Goal: Task Accomplishment & Management: Complete application form

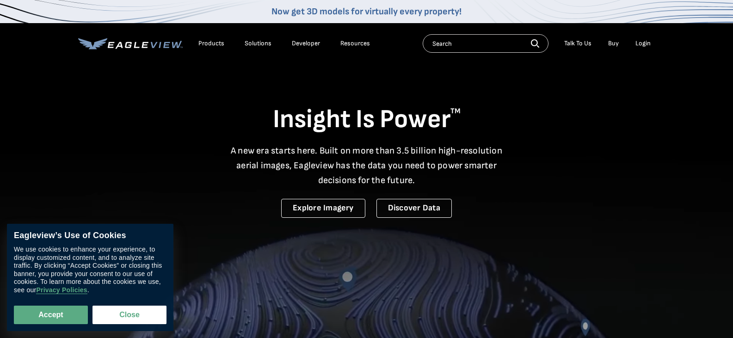
click at [642, 46] on div "Login" at bounding box center [643, 43] width 15 height 8
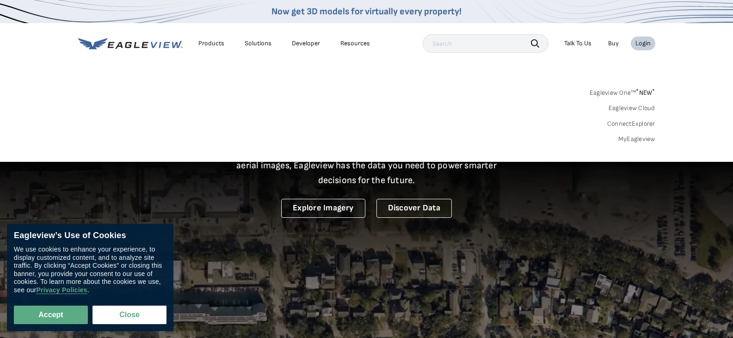
click at [640, 140] on link "MyEagleview" at bounding box center [637, 139] width 37 height 8
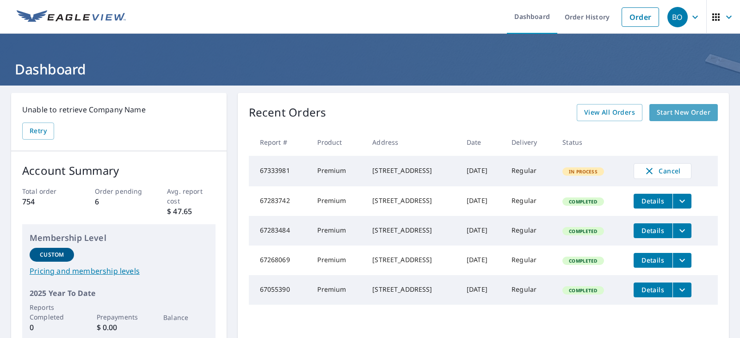
click at [659, 112] on span "Start New Order" at bounding box center [684, 113] width 54 height 12
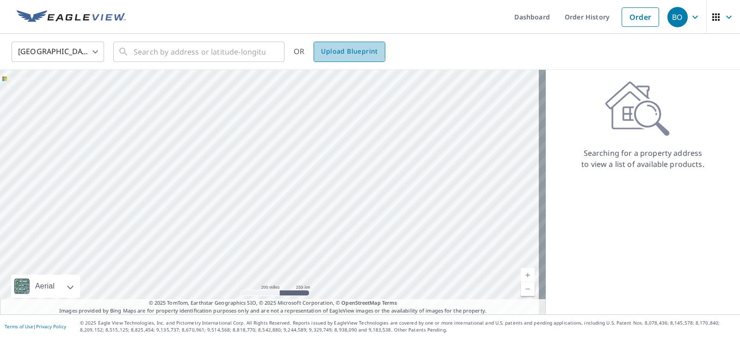
click at [343, 51] on span "Upload Blueprint" at bounding box center [349, 52] width 56 height 12
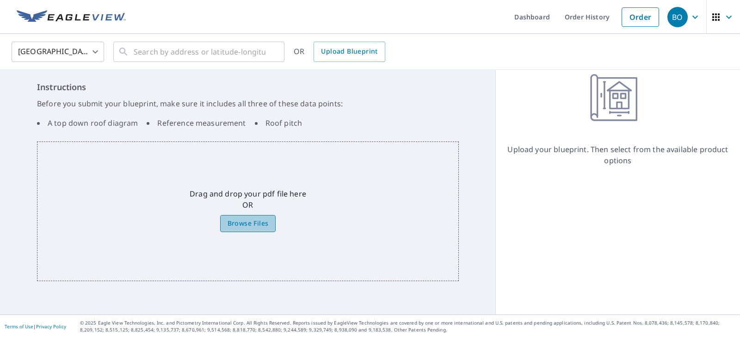
click at [239, 221] on span "Browse Files" at bounding box center [248, 224] width 41 height 12
click at [0, 0] on input "Browse Files" at bounding box center [0, 0] width 0 height 0
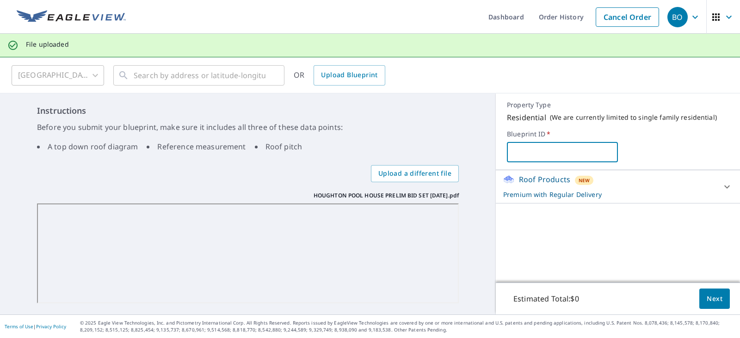
click at [518, 150] on input "text" at bounding box center [562, 152] width 111 height 26
type input "Houghton-Streamline"
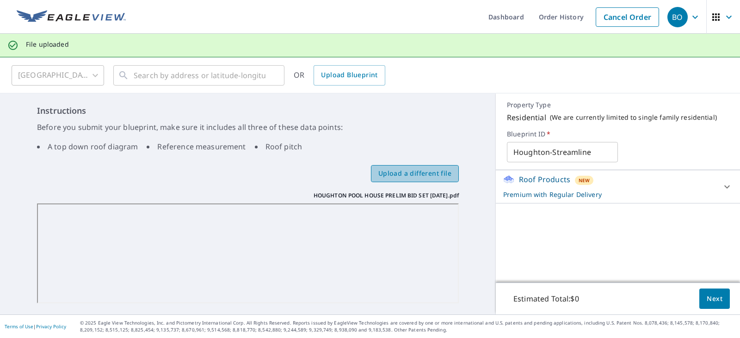
click at [418, 177] on span "Upload a different file" at bounding box center [415, 174] width 73 height 12
click at [0, 0] on input "Upload a different file" at bounding box center [0, 0] width 0 height 0
click at [385, 169] on span "Upload a different file" at bounding box center [415, 174] width 73 height 12
click at [0, 0] on input "Upload a different file" at bounding box center [0, 0] width 0 height 0
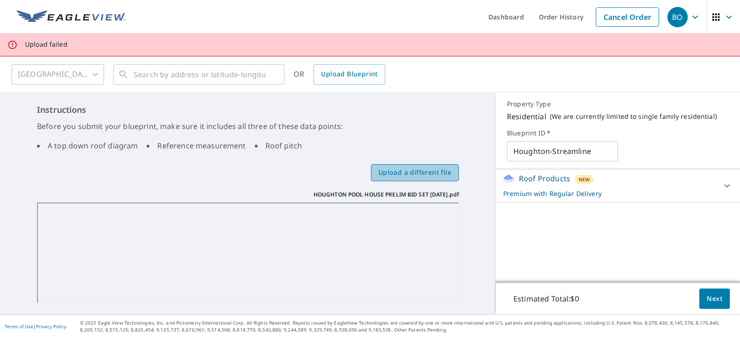
click at [439, 174] on span "Upload a different file" at bounding box center [415, 173] width 73 height 12
click at [0, 0] on input "Upload a different file" at bounding box center [0, 0] width 0 height 0
click at [700, 301] on button "Next" at bounding box center [715, 299] width 31 height 21
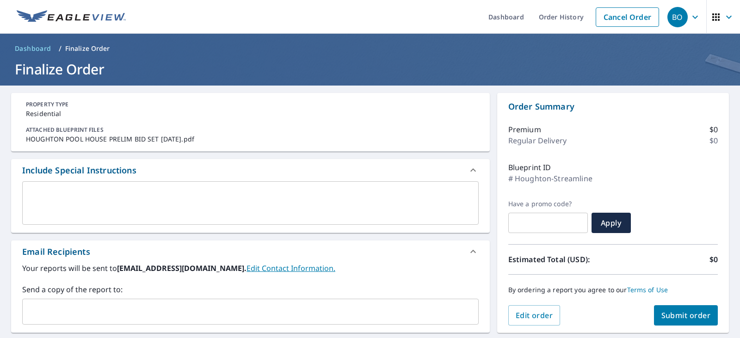
click at [270, 201] on textarea at bounding box center [251, 203] width 444 height 26
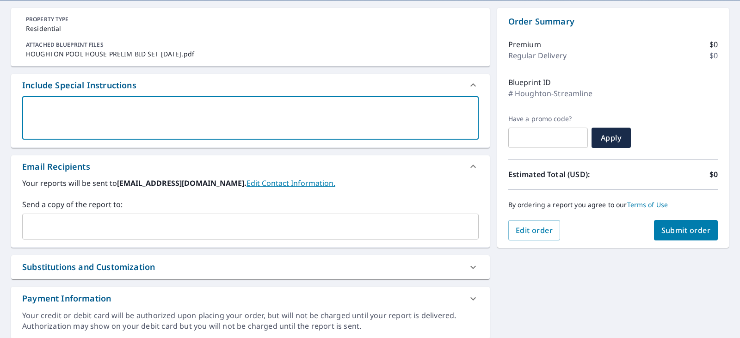
scroll to position [118, 0]
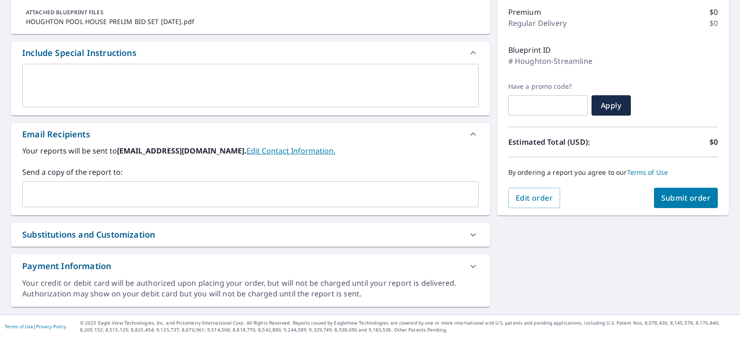
click at [227, 229] on div "Substitutions and Customization" at bounding box center [242, 235] width 440 height 12
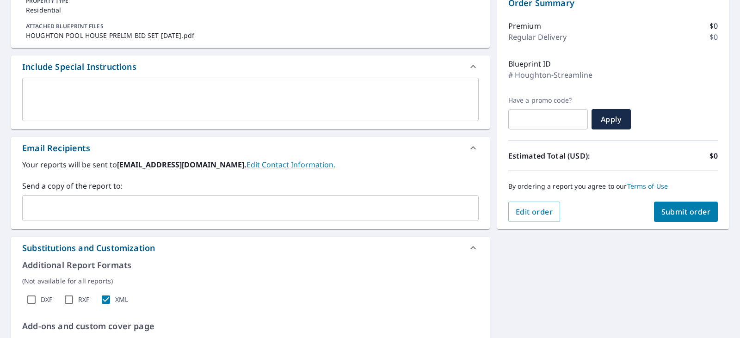
scroll to position [114, 0]
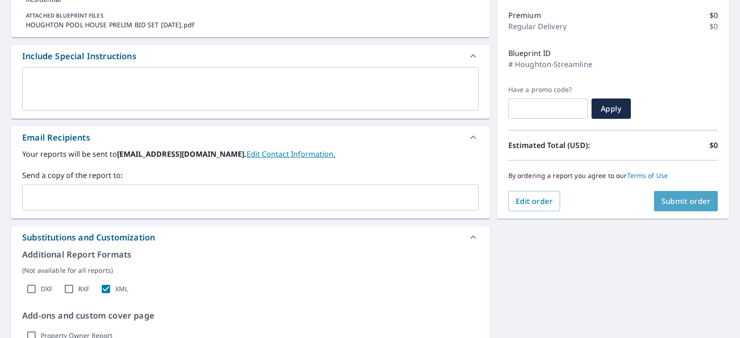
click at [657, 196] on button "Submit order" at bounding box center [686, 201] width 64 height 20
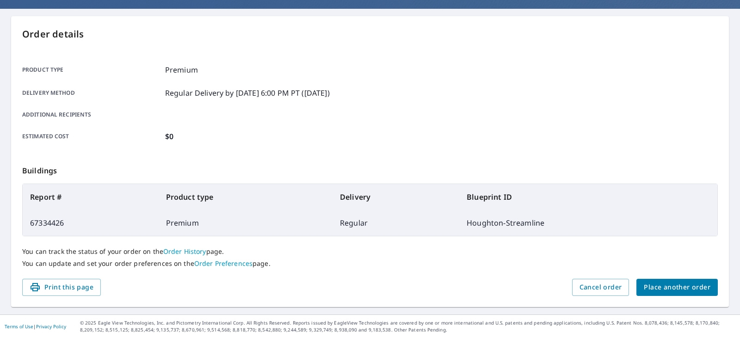
scroll to position [77, 0]
click at [177, 253] on link "Order History" at bounding box center [184, 251] width 43 height 9
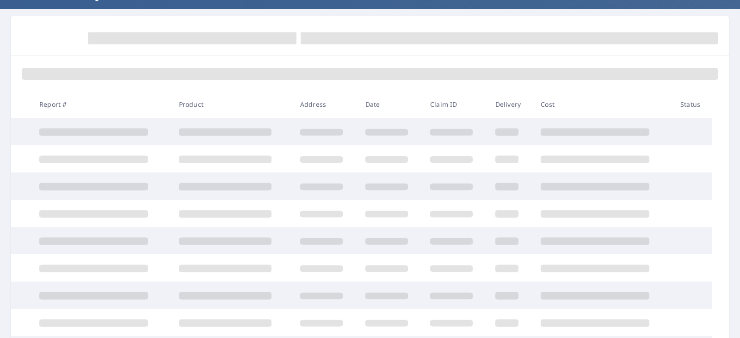
scroll to position [77, 0]
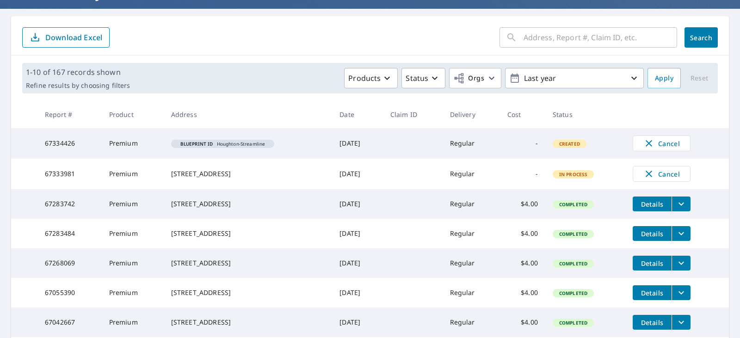
click at [64, 143] on td "67334426" at bounding box center [69, 143] width 64 height 31
